Goal: Transaction & Acquisition: Purchase product/service

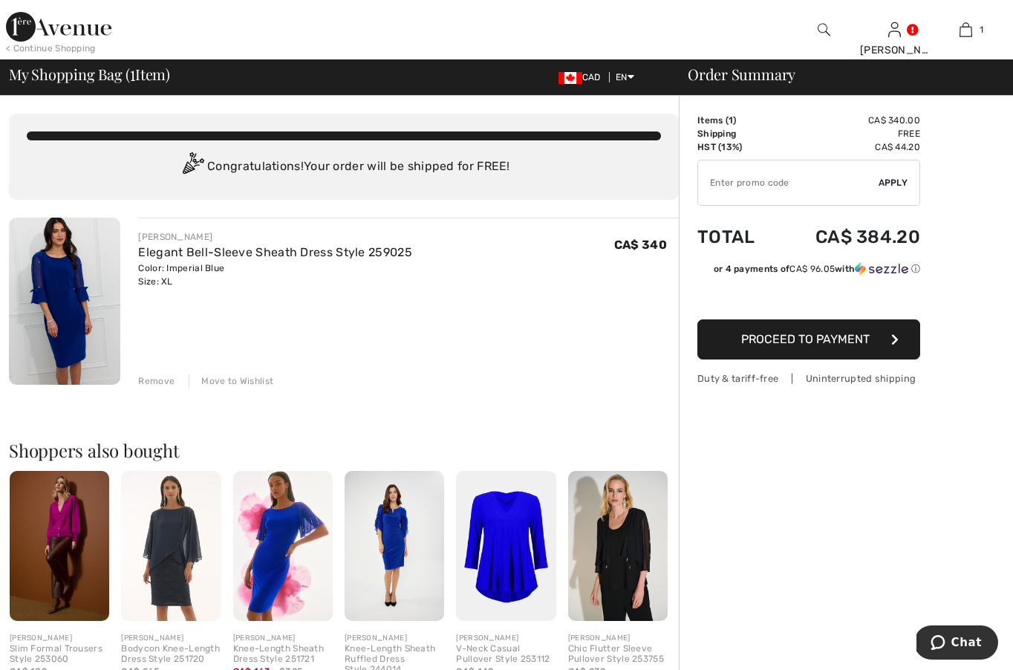
click at [786, 348] on button "Proceed to Payment" at bounding box center [808, 339] width 223 height 40
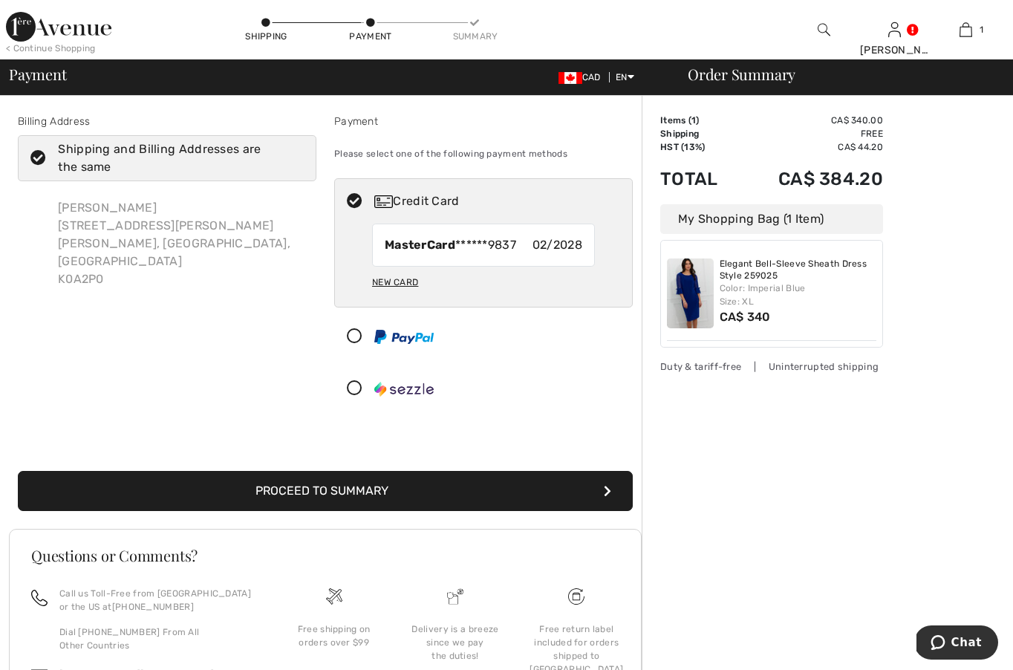
click at [398, 484] on button "Proceed to Summary" at bounding box center [325, 491] width 615 height 40
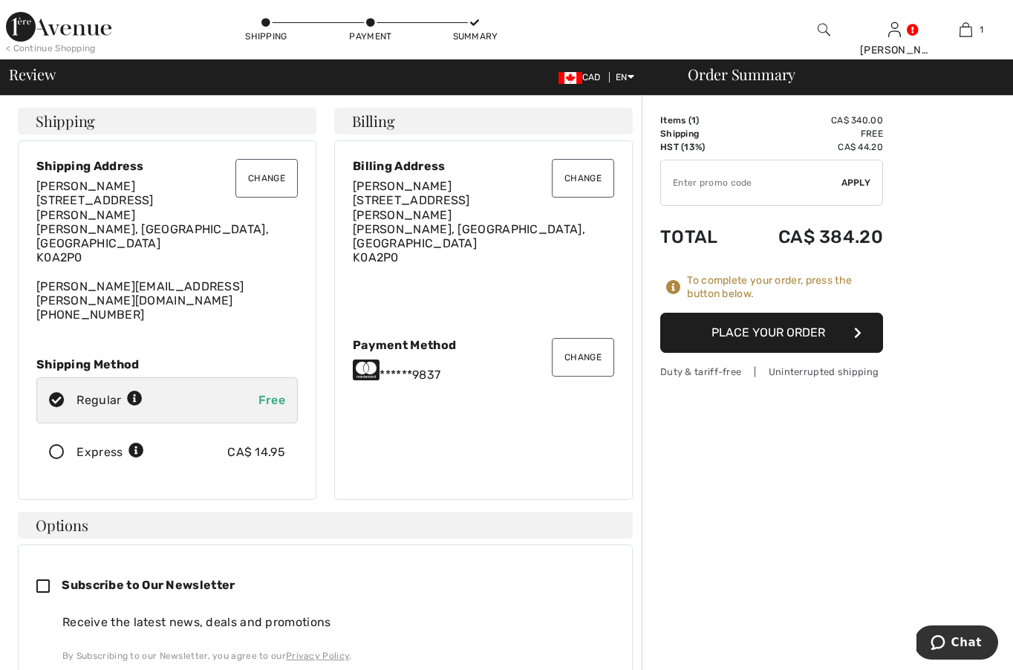
click at [719, 336] on button "Place Your Order" at bounding box center [771, 333] width 223 height 40
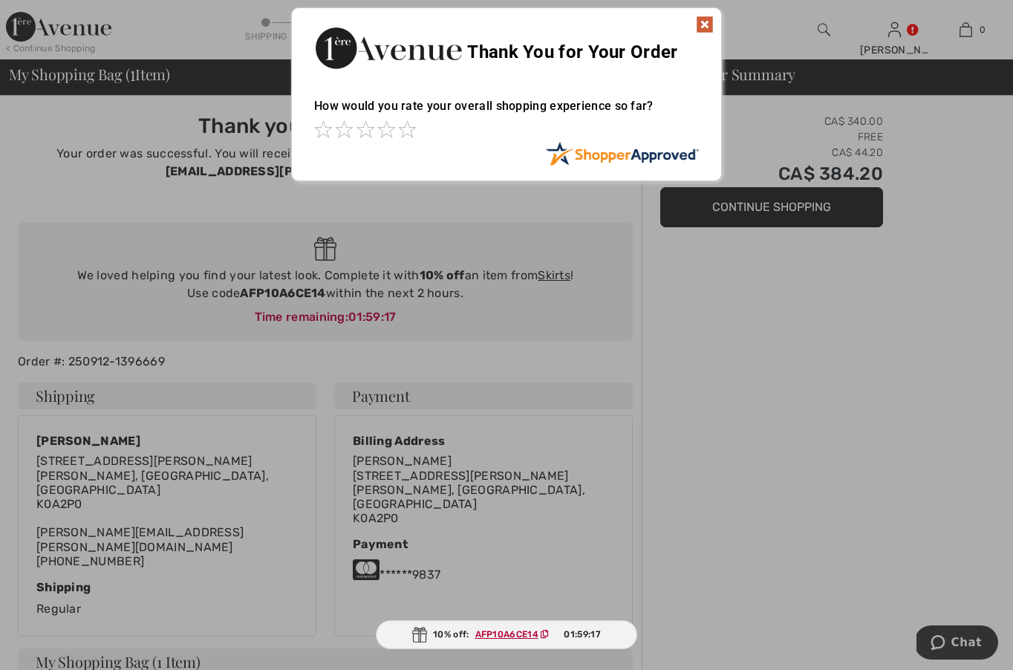
click at [550, 263] on div at bounding box center [506, 335] width 1013 height 670
click at [554, 254] on div at bounding box center [506, 335] width 1013 height 670
click at [703, 22] on img at bounding box center [705, 25] width 18 height 18
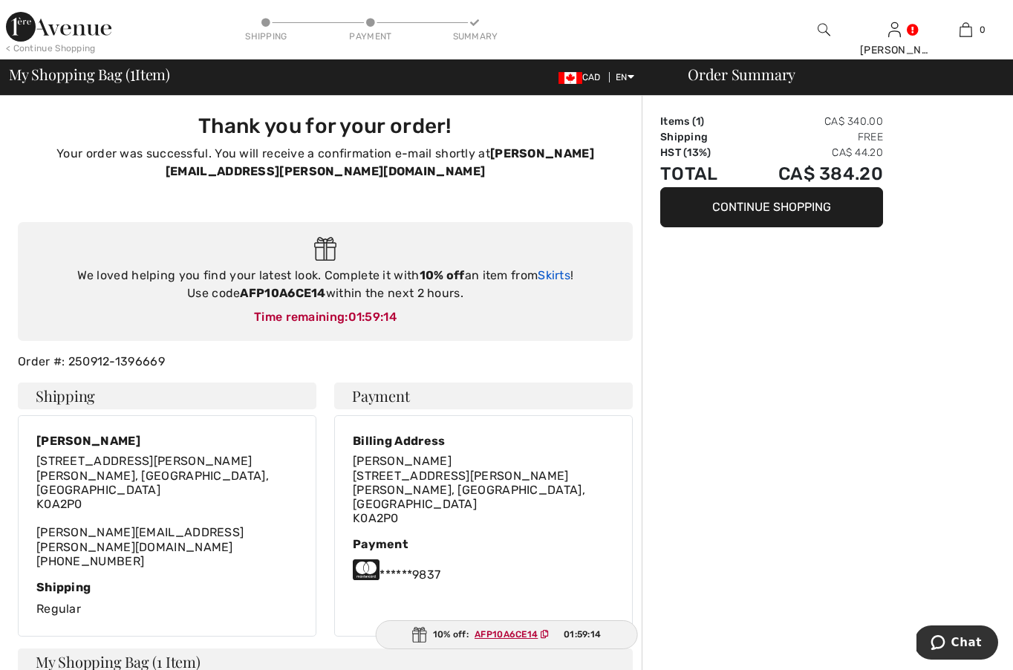
click at [552, 268] on link "Skirts" at bounding box center [554, 275] width 33 height 14
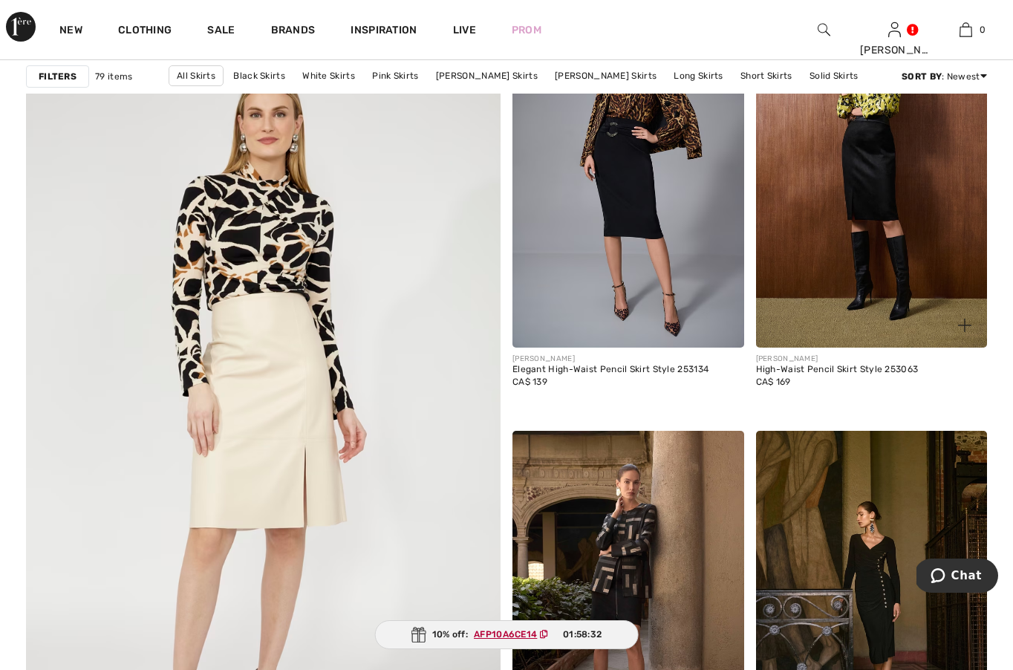
scroll to position [3547, 0]
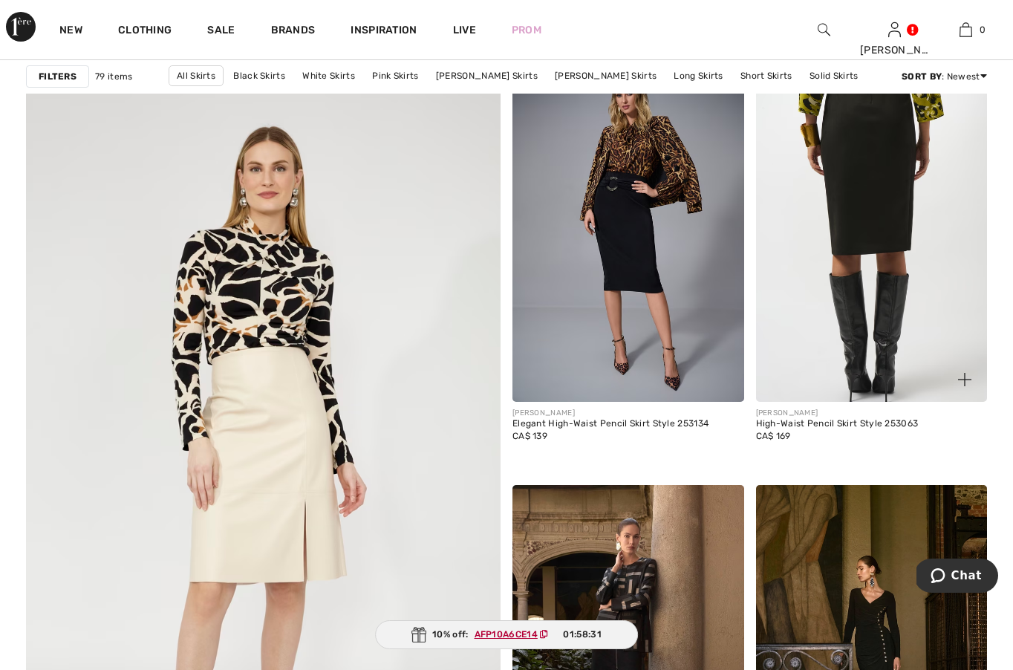
click at [870, 286] on img at bounding box center [872, 228] width 232 height 347
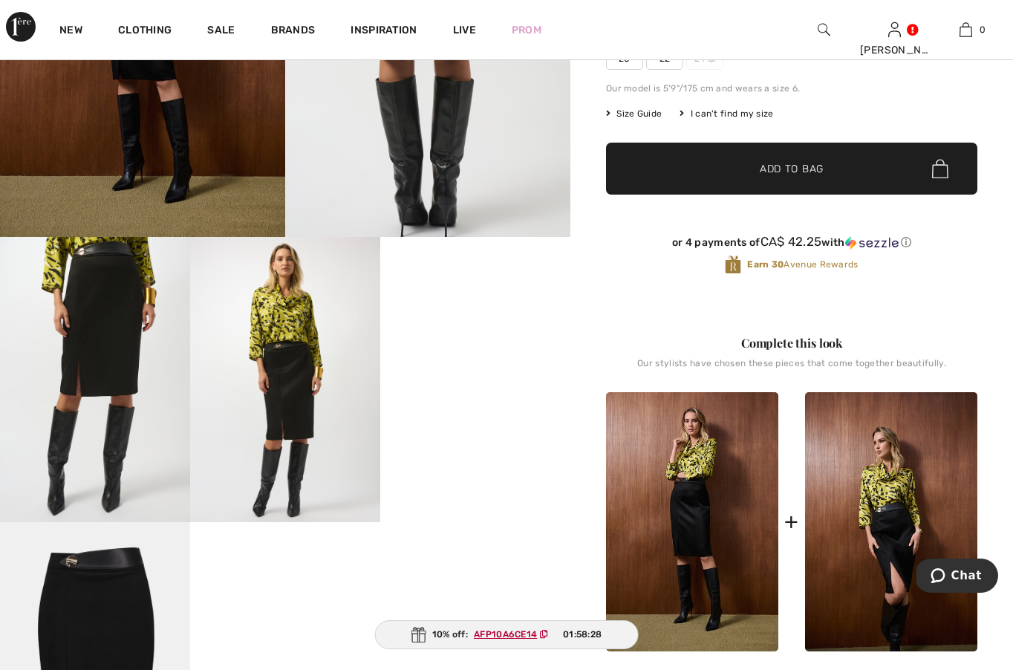
scroll to position [290, 0]
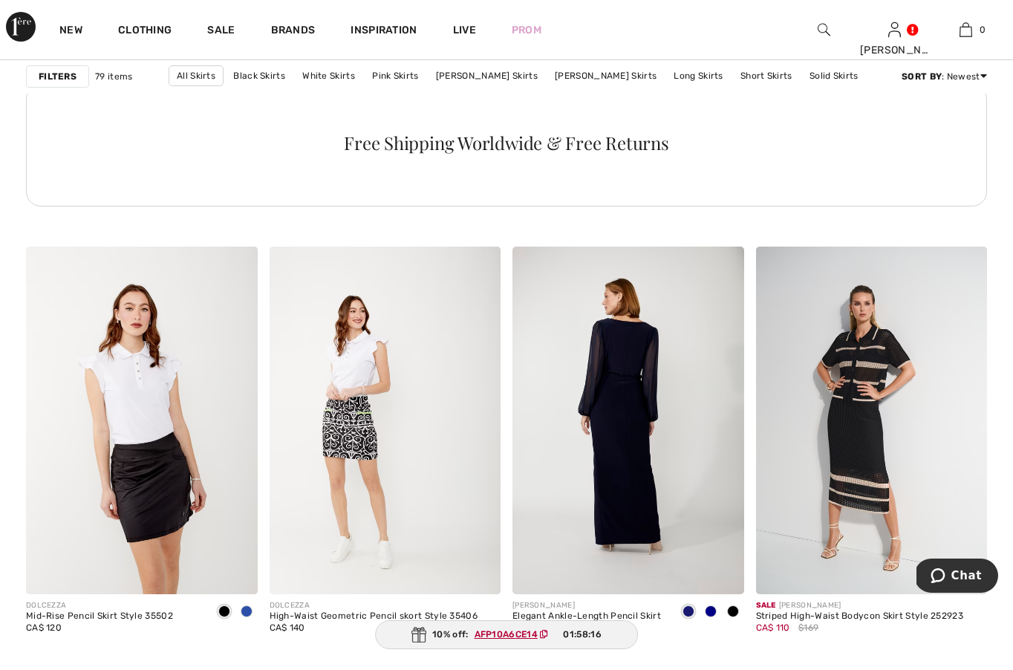
scroll to position [5243, 0]
